Goal: Information Seeking & Learning: Learn about a topic

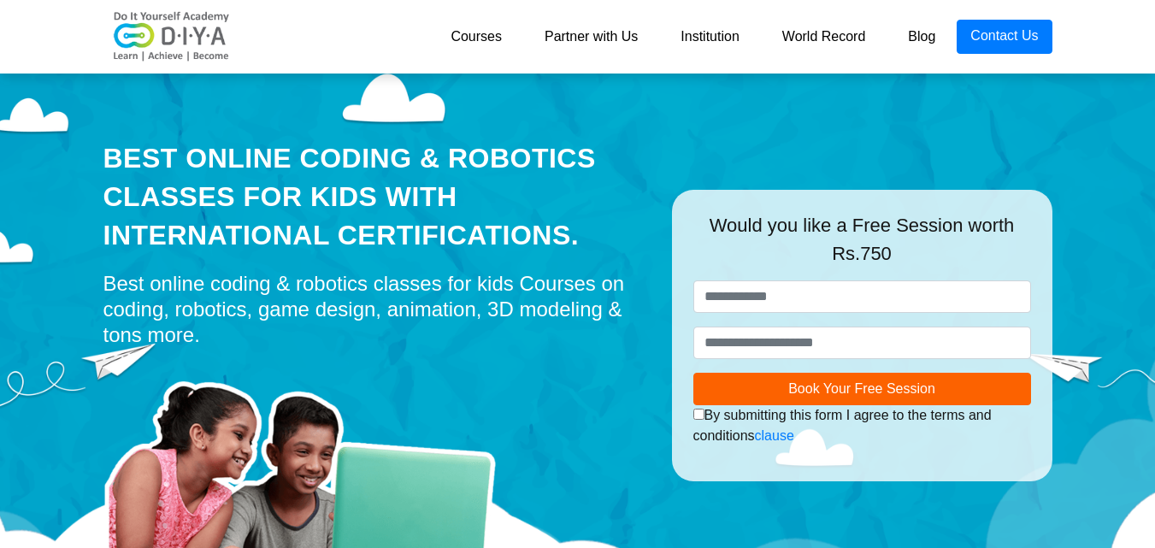
click at [470, 44] on link "Courses" at bounding box center [476, 37] width 94 height 34
